Goal: Task Accomplishment & Management: Manage account settings

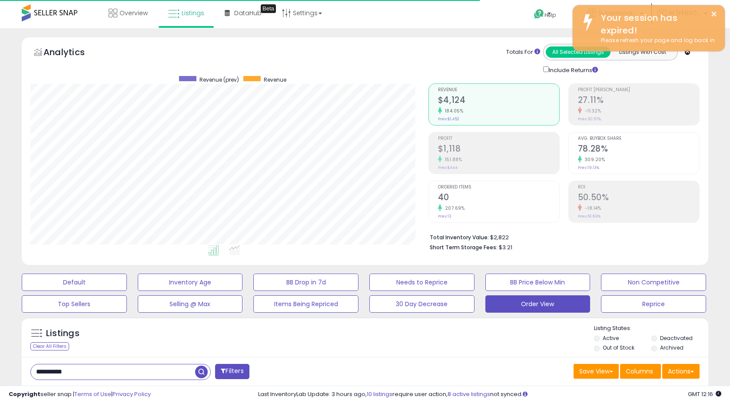
select select "**"
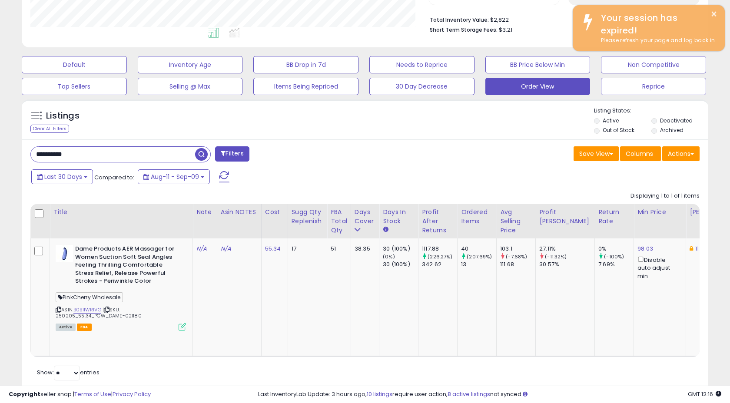
scroll to position [178, 397]
